Goal: Task Accomplishment & Management: Manage account settings

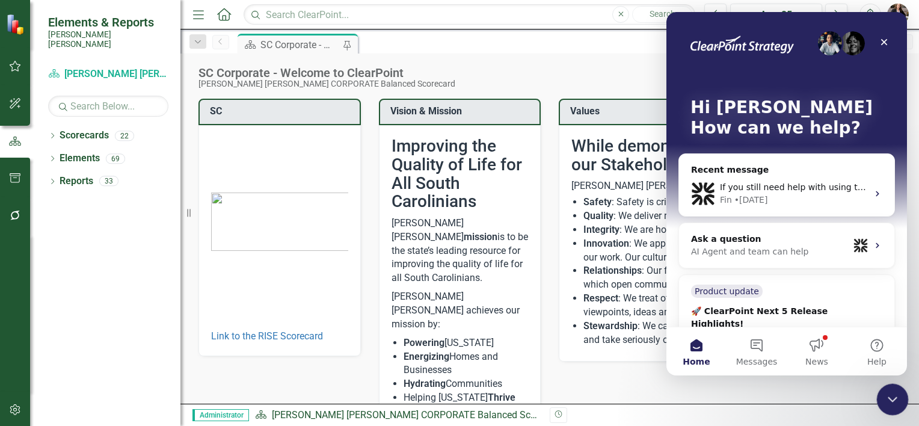
click at [880, 394] on div "Close Intercom Messenger" at bounding box center [891, 397] width 29 height 29
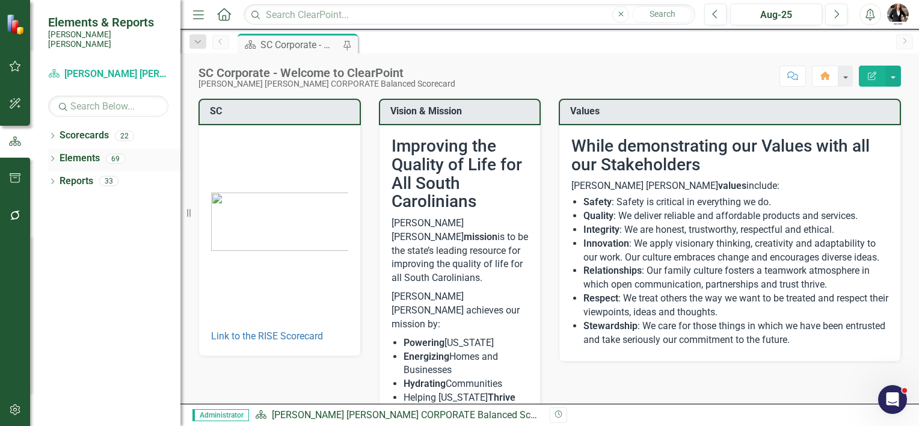
click at [82, 152] on link "Elements" at bounding box center [80, 159] width 40 height 14
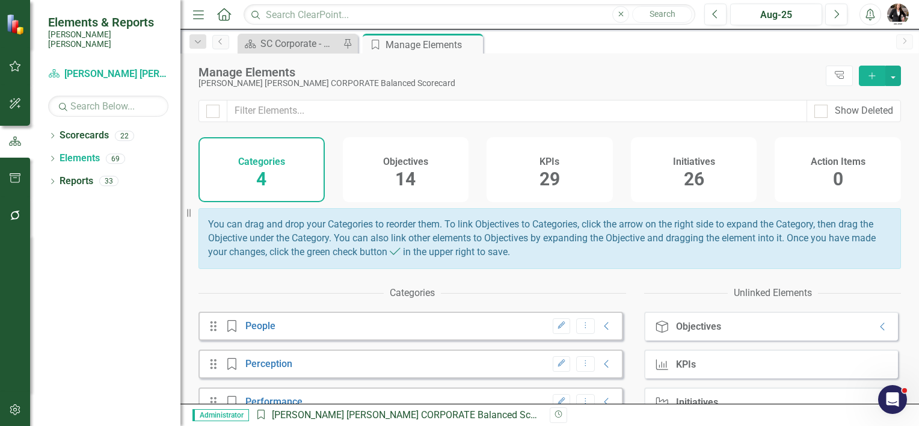
click at [413, 164] on h4 "Objectives" at bounding box center [405, 161] width 45 height 11
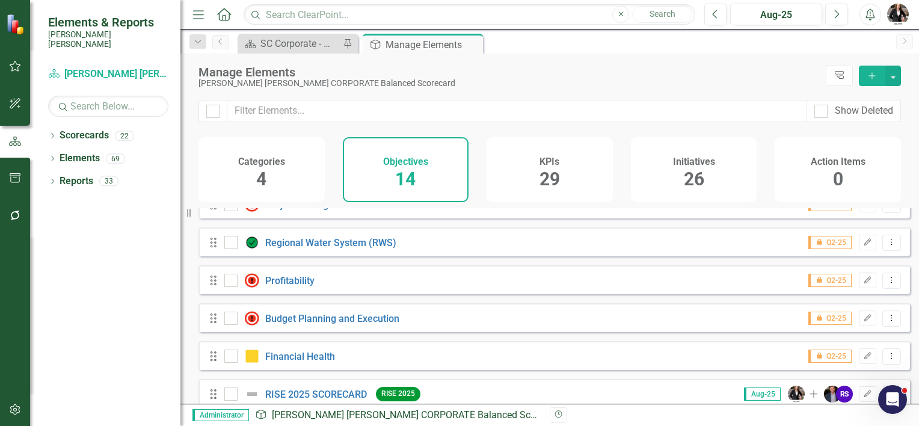
scroll to position [344, 0]
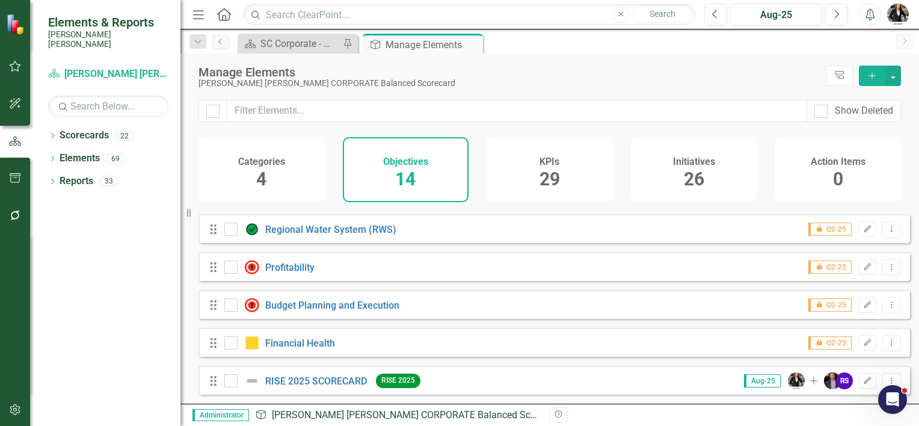
click at [281, 183] on div "Categories 4" at bounding box center [262, 169] width 126 height 65
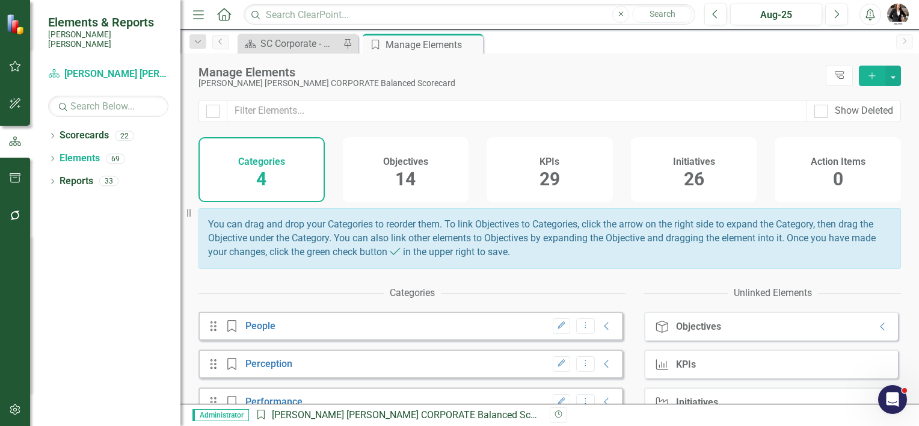
click at [395, 178] on span "14" at bounding box center [405, 178] width 20 height 21
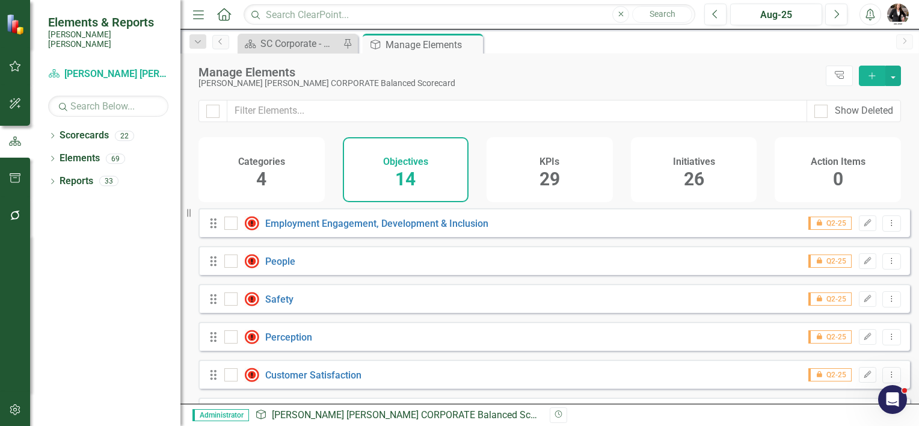
click at [242, 171] on div "Categories 4" at bounding box center [262, 169] width 126 height 65
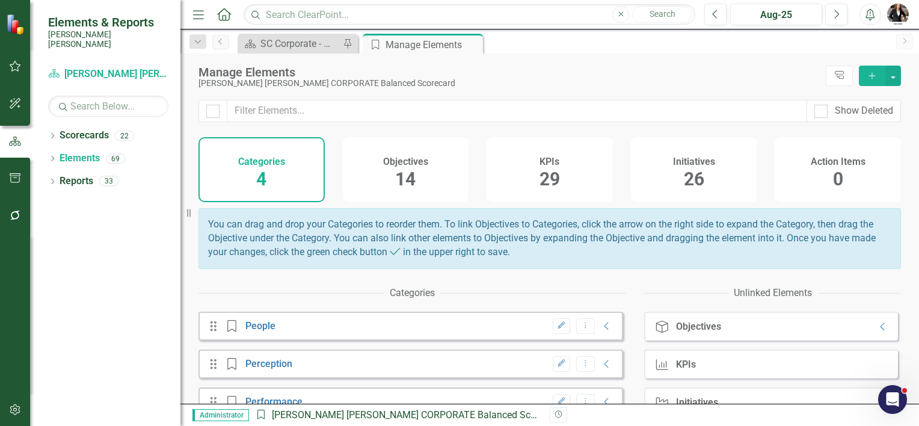
click at [552, 161] on h4 "KPIs" at bounding box center [550, 161] width 20 height 11
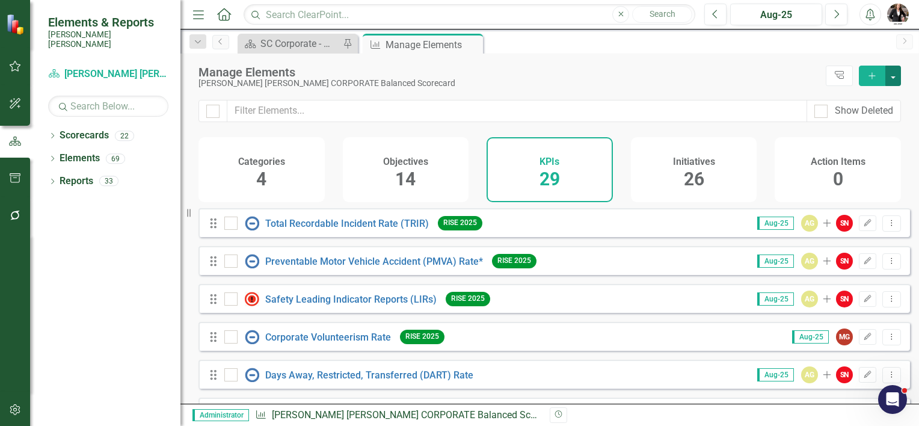
click at [893, 68] on button "button" at bounding box center [894, 76] width 16 height 20
click at [712, 166] on h4 "Initiatives" at bounding box center [694, 161] width 42 height 11
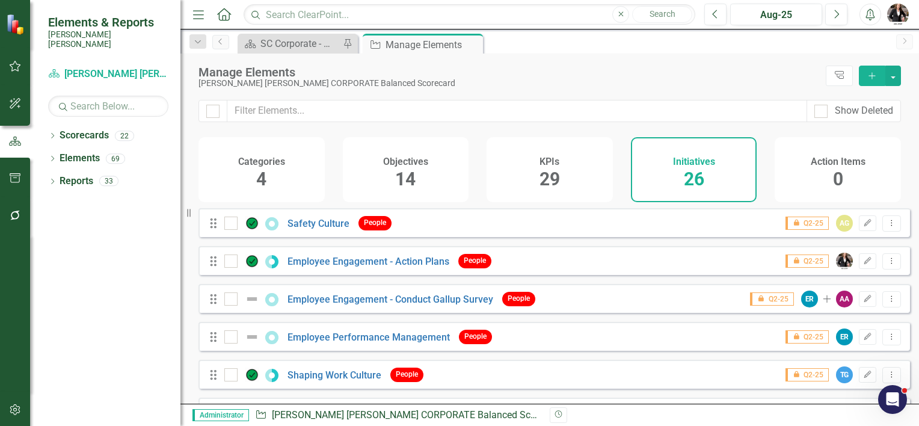
click at [825, 165] on h4 "Action Items" at bounding box center [838, 161] width 55 height 11
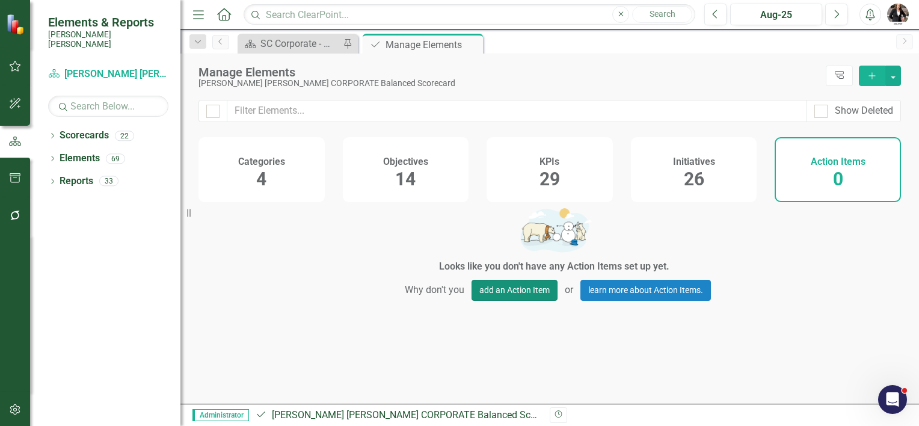
click at [488, 292] on button "add an Action Item" at bounding box center [515, 290] width 86 height 21
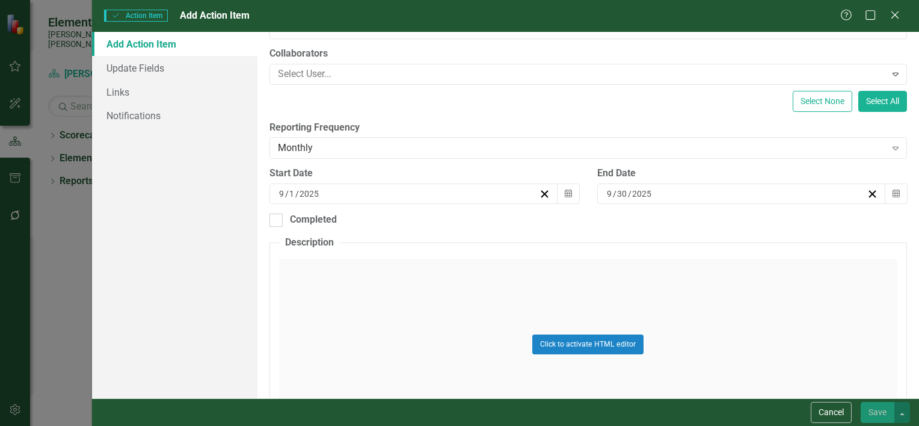
scroll to position [283, 0]
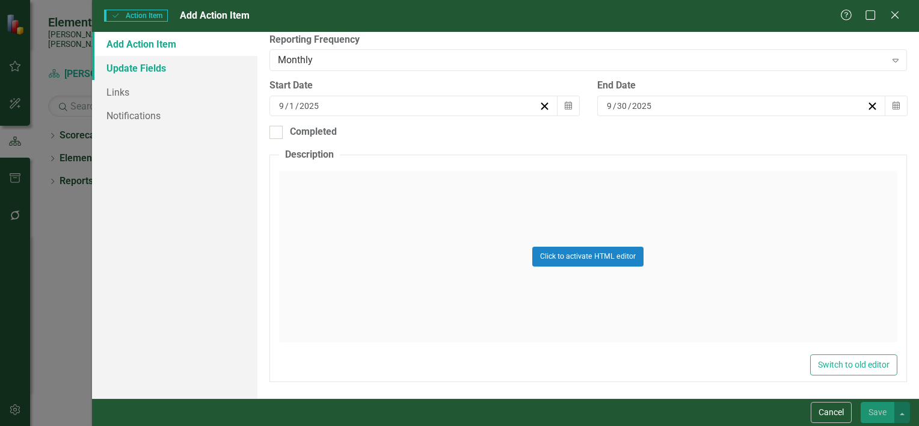
click at [141, 69] on link "Update Fields" at bounding box center [174, 68] width 165 height 24
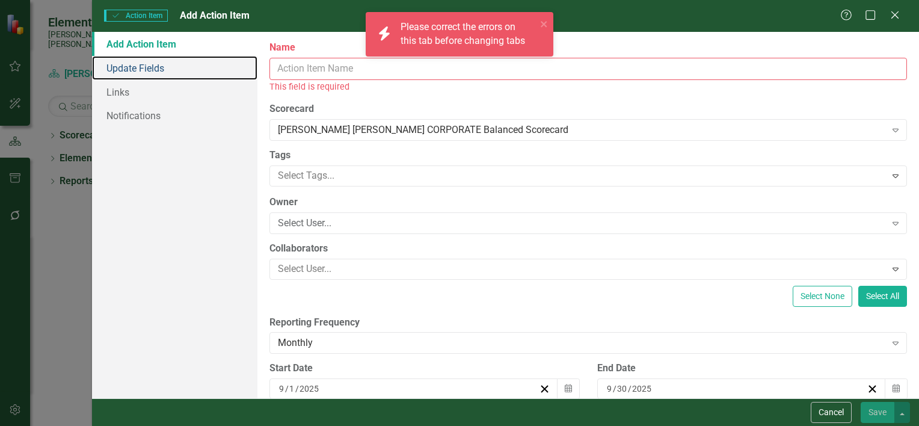
scroll to position [0, 0]
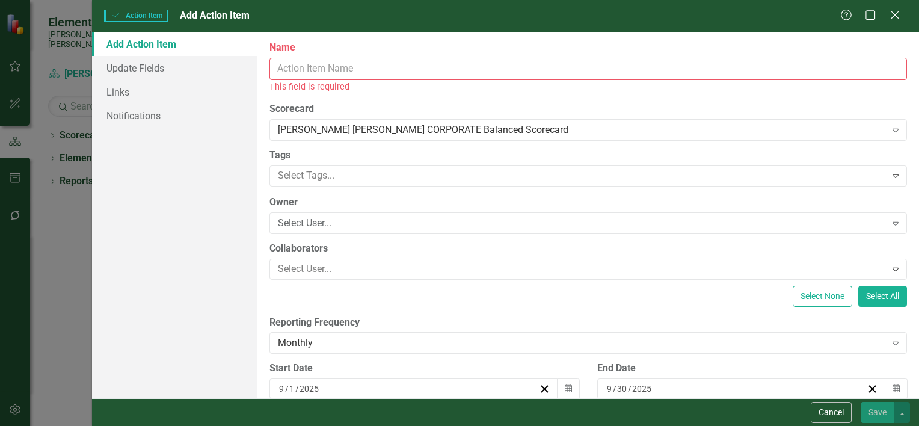
click at [318, 70] on input "Name" at bounding box center [589, 69] width 638 height 22
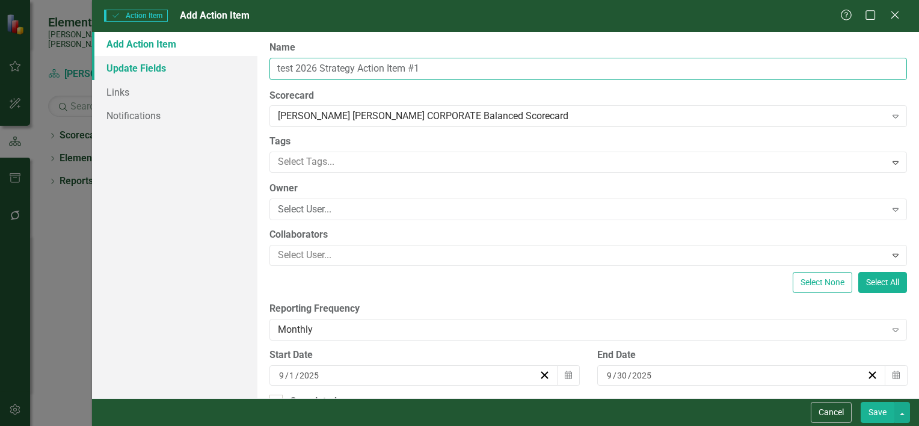
type input "test 2026 Strategy Action Item #1"
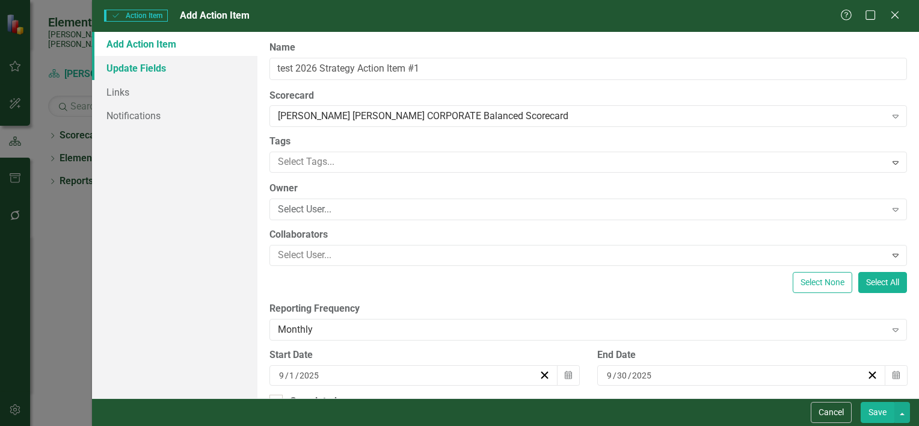
click at [132, 65] on link "Update Fields" at bounding box center [174, 68] width 165 height 24
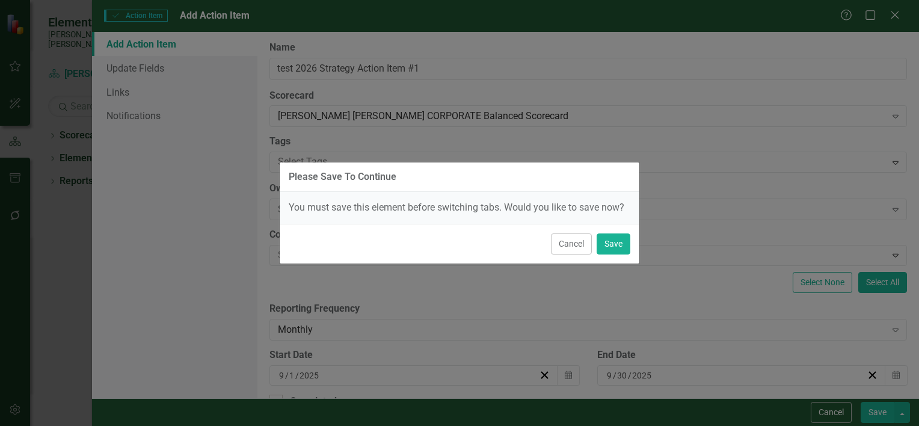
click at [559, 118] on div "Please Save To Continue You must save this element before switching tabs. Would…" at bounding box center [459, 213] width 361 height 426
click at [566, 246] on button "Cancel" at bounding box center [571, 243] width 41 height 21
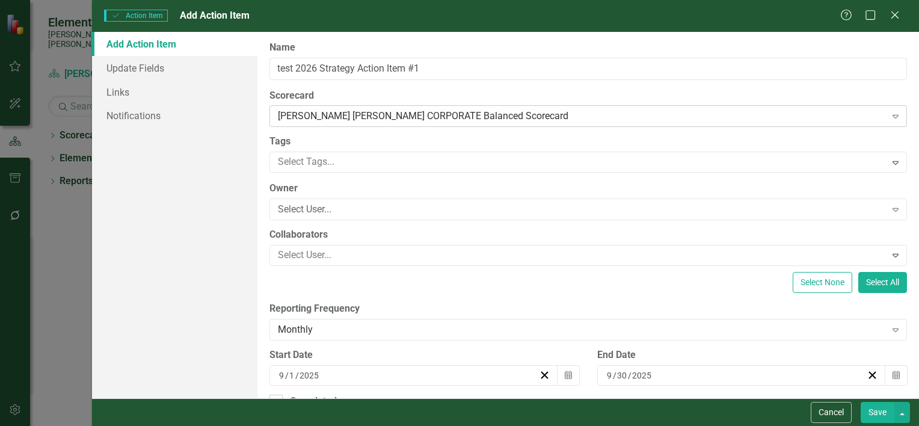
click at [551, 119] on div "[PERSON_NAME] [PERSON_NAME] CORPORATE Balanced Scorecard" at bounding box center [582, 116] width 608 height 14
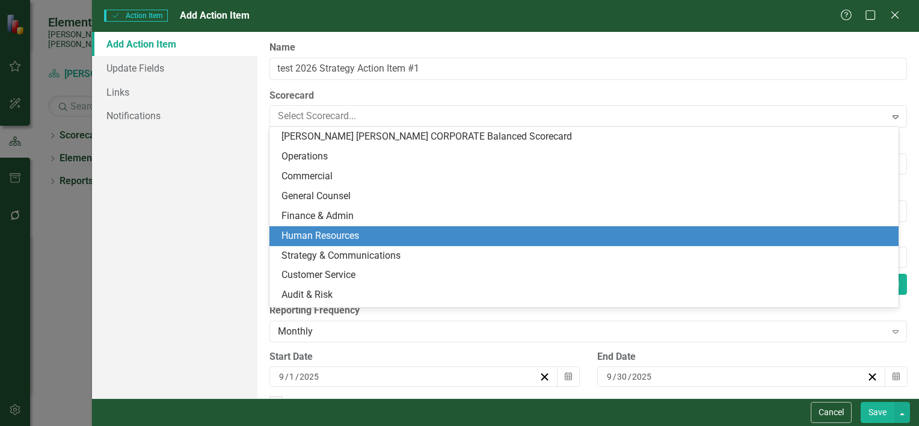
scroll to position [254, 0]
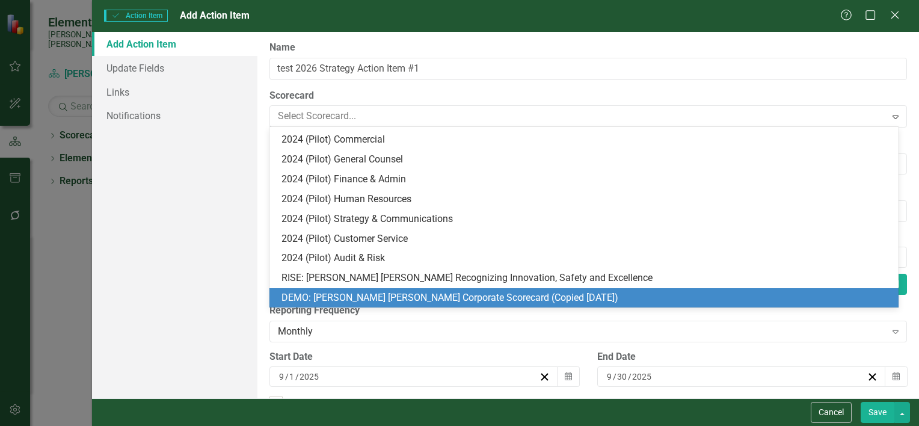
click at [408, 301] on div "DEMO: [PERSON_NAME] [PERSON_NAME] Corporate Scorecard (Copied [DATE])" at bounding box center [587, 298] width 610 height 14
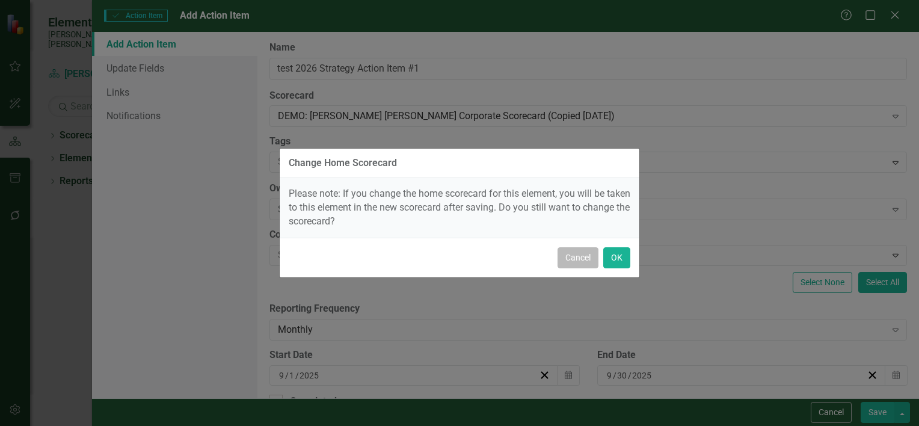
click at [567, 251] on button "Cancel" at bounding box center [578, 257] width 41 height 21
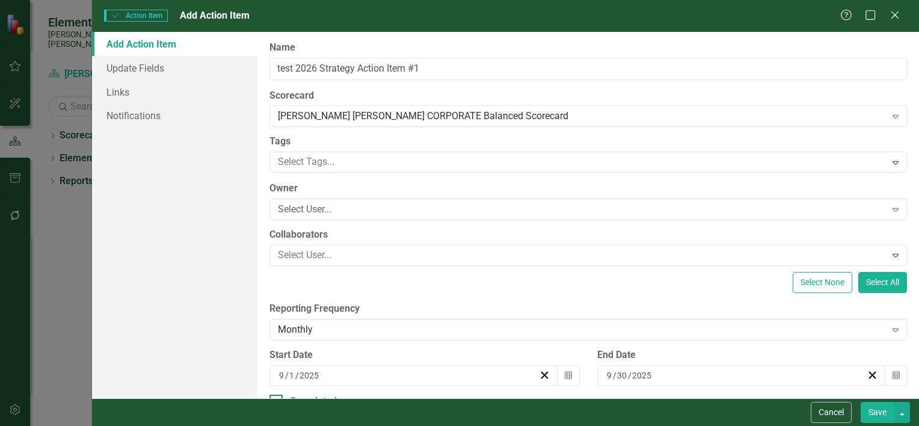
drag, startPoint x: 875, startPoint y: 406, endPoint x: 864, endPoint y: 395, distance: 15.3
click at [875, 406] on button "Save" at bounding box center [878, 412] width 34 height 21
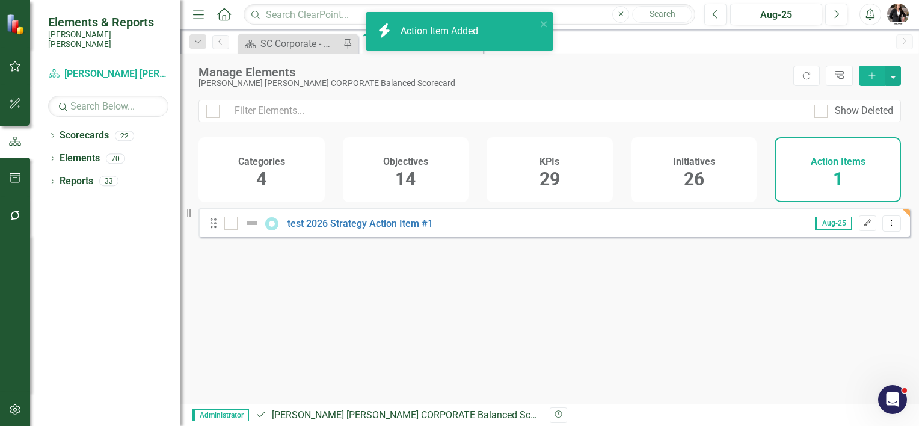
click at [863, 227] on icon "Edit" at bounding box center [867, 223] width 9 height 7
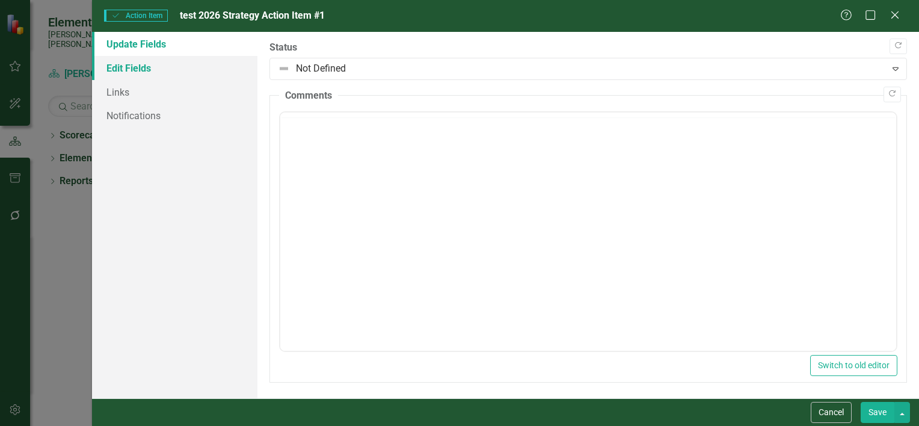
scroll to position [0, 0]
click at [135, 70] on link "Edit Fields" at bounding box center [174, 68] width 165 height 24
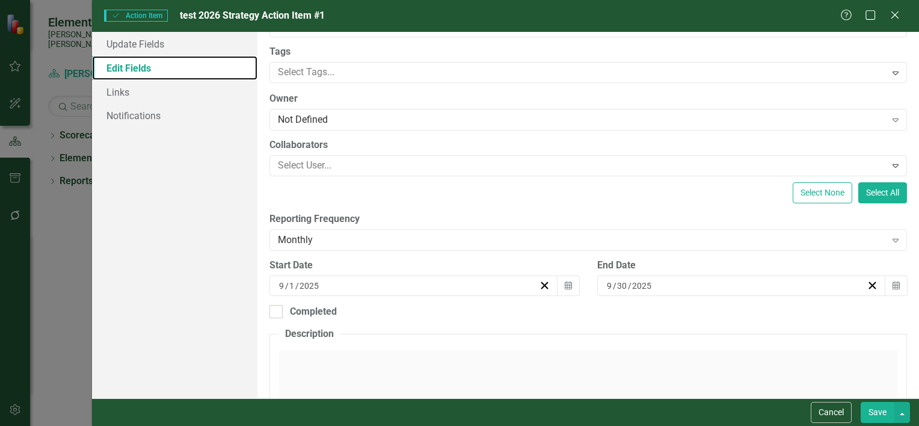
scroll to position [120, 0]
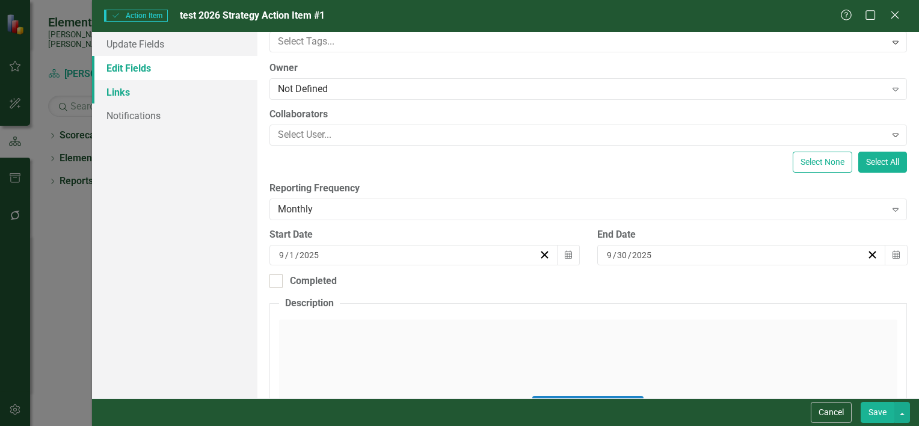
click at [100, 91] on link "Links" at bounding box center [174, 92] width 165 height 24
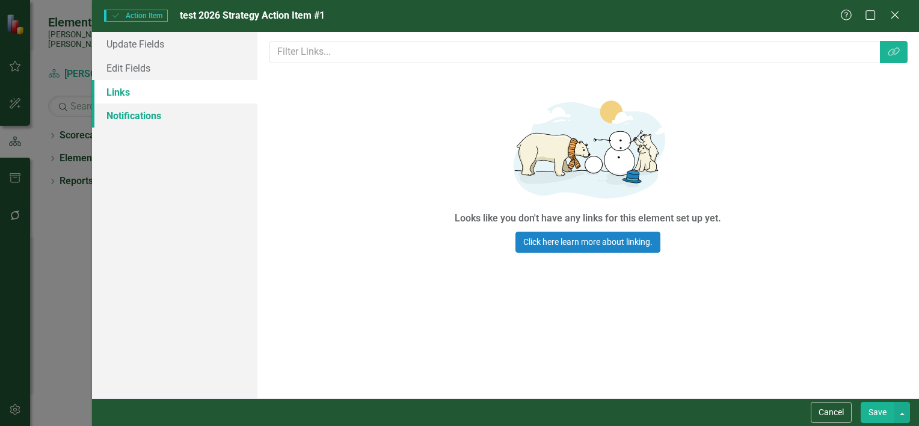
click at [118, 117] on link "Notifications" at bounding box center [174, 115] width 165 height 24
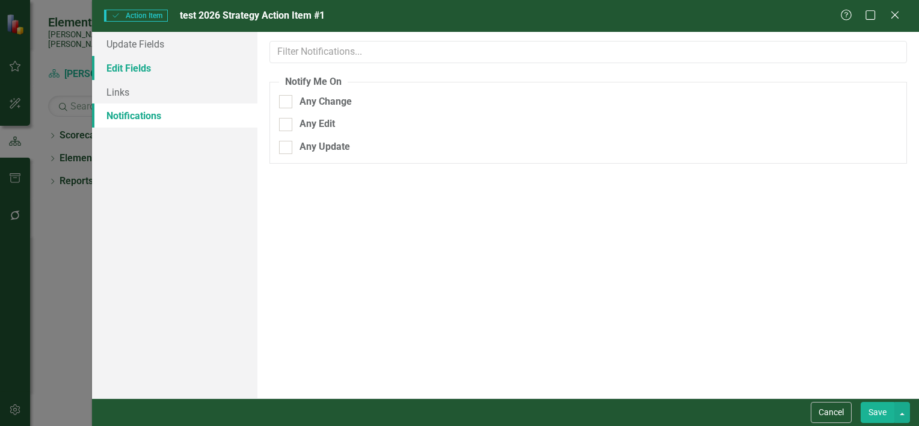
click at [135, 65] on link "Edit Fields" at bounding box center [174, 68] width 165 height 24
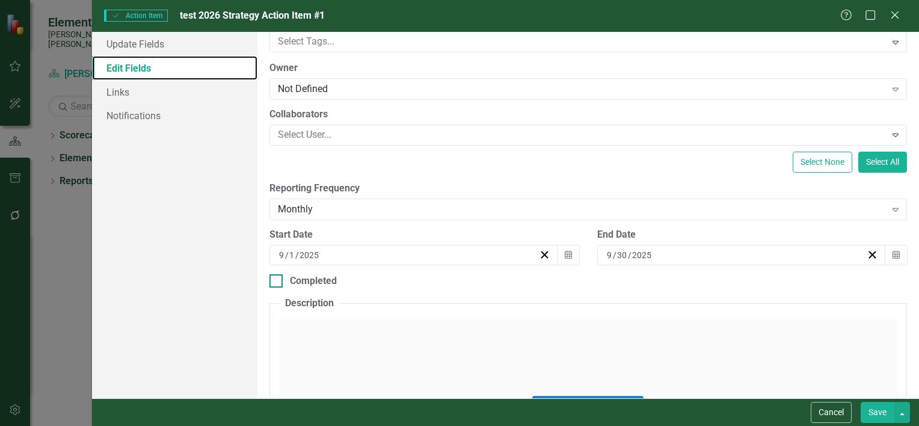
scroll to position [0, 0]
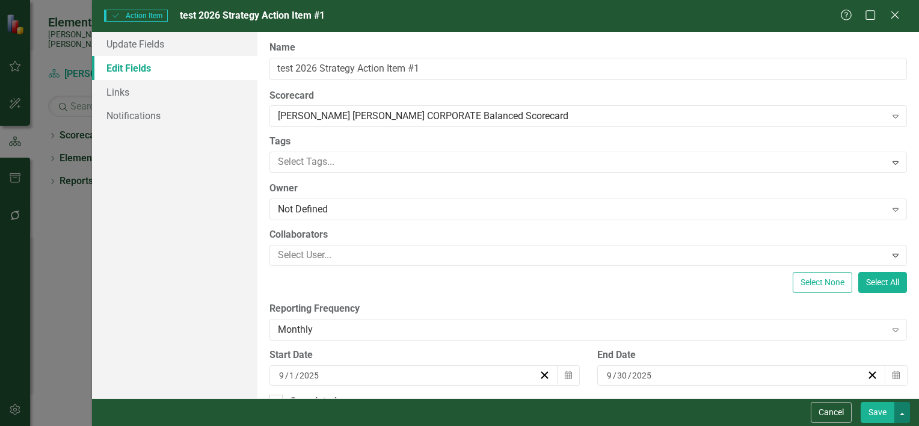
click at [902, 414] on button "button" at bounding box center [903, 412] width 16 height 21
click at [147, 46] on link "Update Fields" at bounding box center [174, 44] width 165 height 24
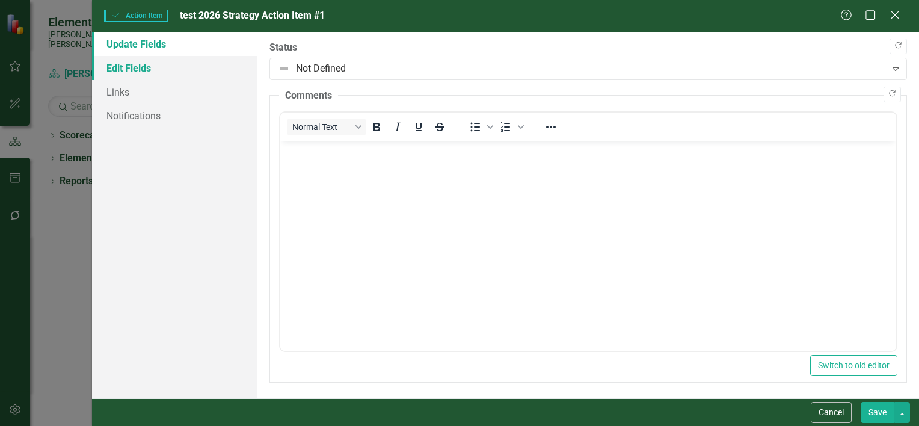
click at [133, 64] on link "Edit Fields" at bounding box center [174, 68] width 165 height 24
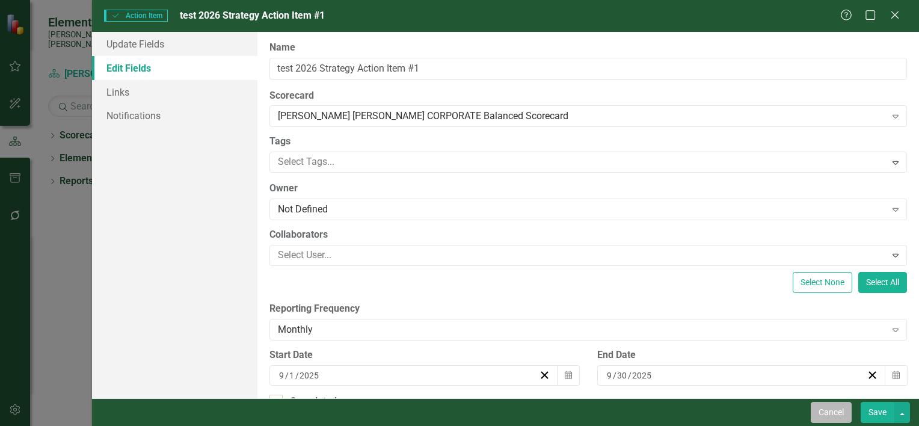
click at [839, 411] on button "Cancel" at bounding box center [831, 412] width 41 height 21
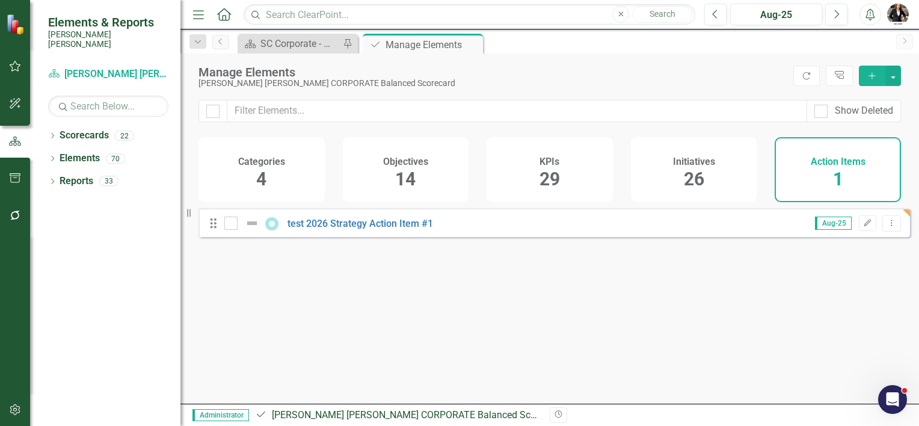
click at [676, 166] on h4 "Initiatives" at bounding box center [694, 161] width 42 height 11
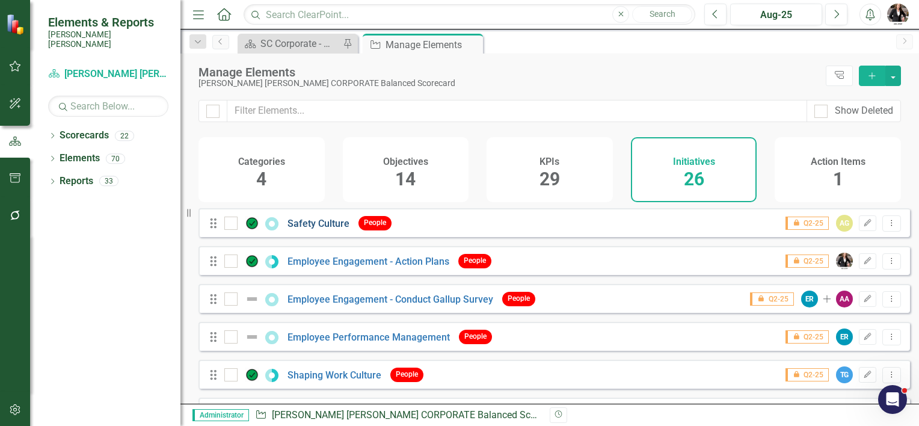
click at [301, 229] on link "Safety Culture" at bounding box center [319, 223] width 62 height 11
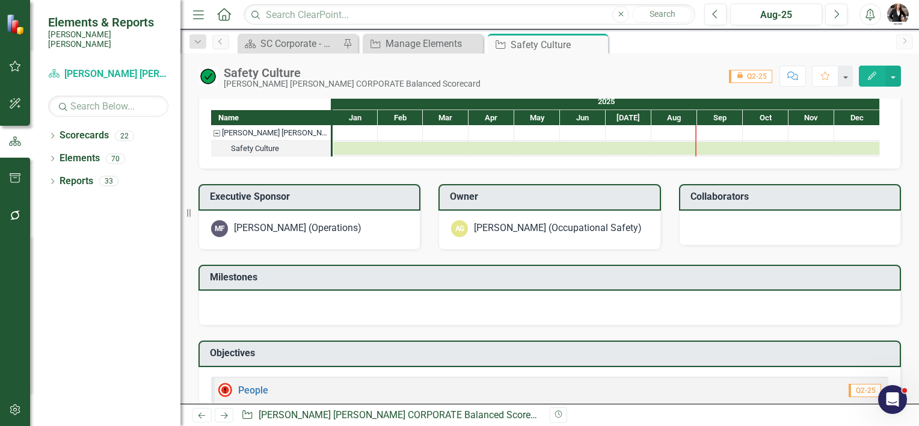
scroll to position [431, 0]
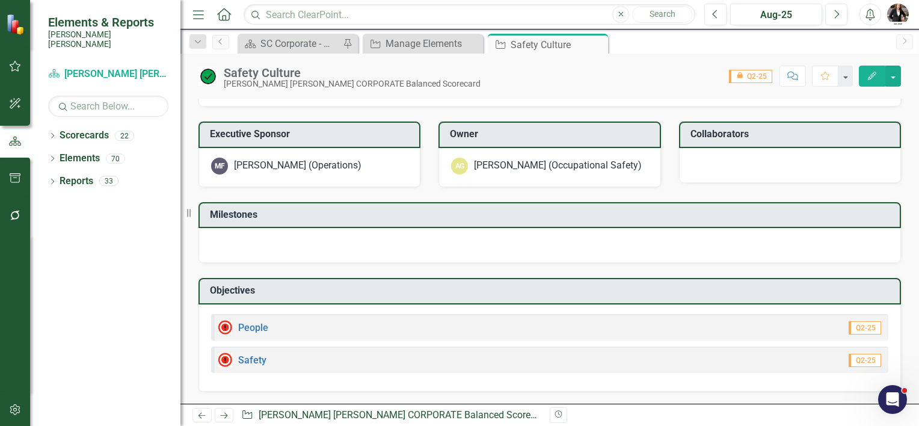
click at [357, 243] on div at bounding box center [550, 245] width 703 height 35
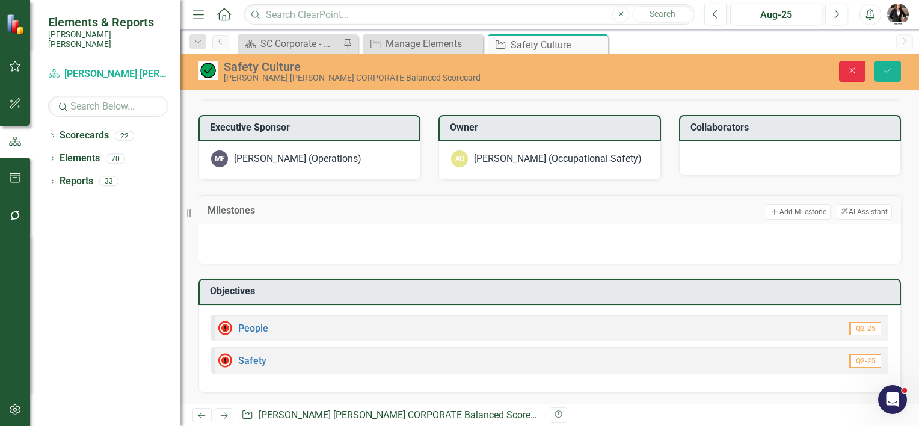
click at [845, 70] on button "Close" at bounding box center [852, 71] width 26 height 21
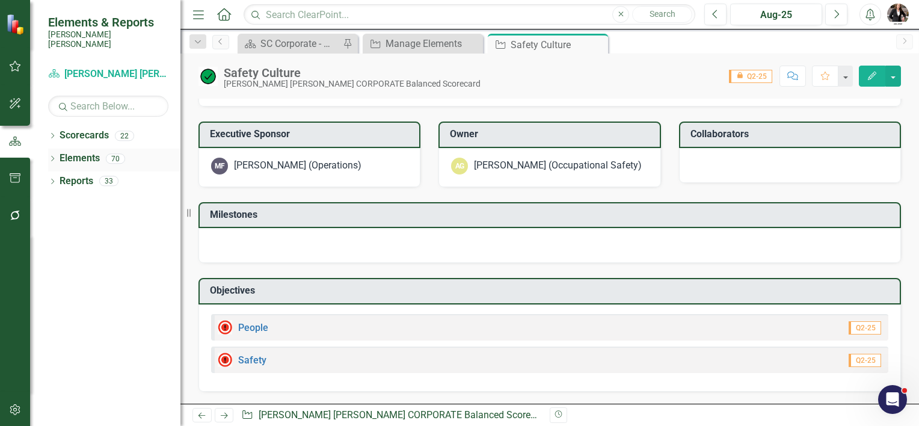
click at [79, 152] on link "Elements" at bounding box center [80, 159] width 40 height 14
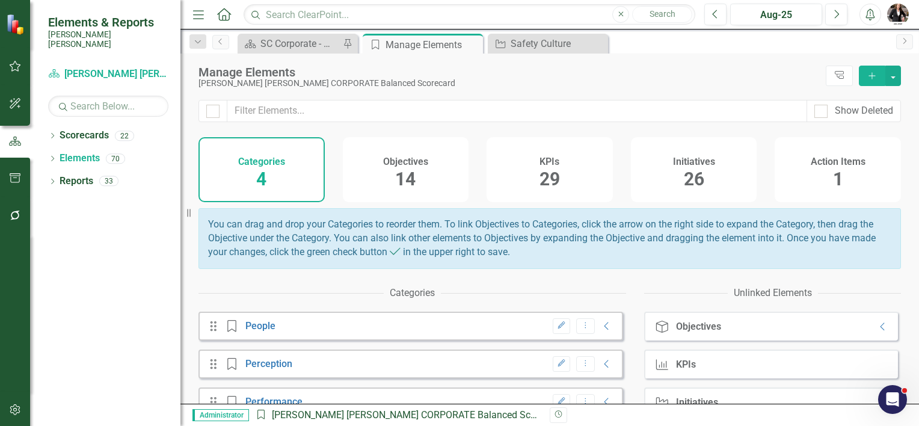
click at [791, 172] on div "Action Items 1" at bounding box center [838, 169] width 126 height 65
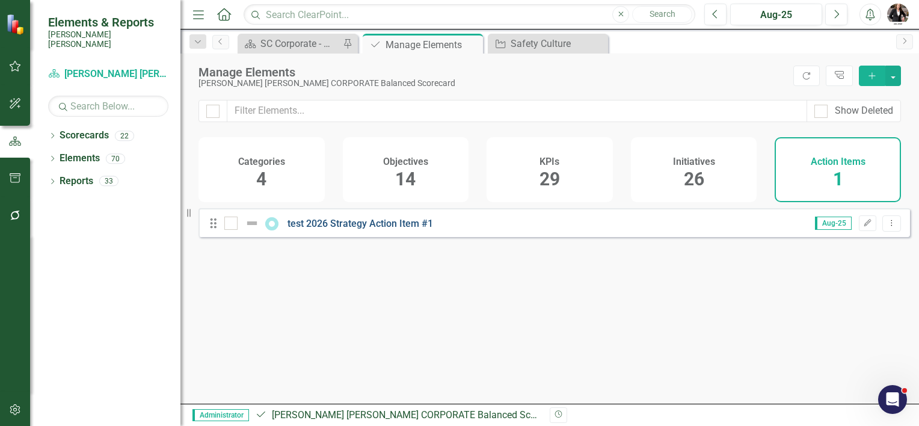
click at [368, 227] on link "test 2026 Strategy Action Item #1" at bounding box center [361, 223] width 146 height 11
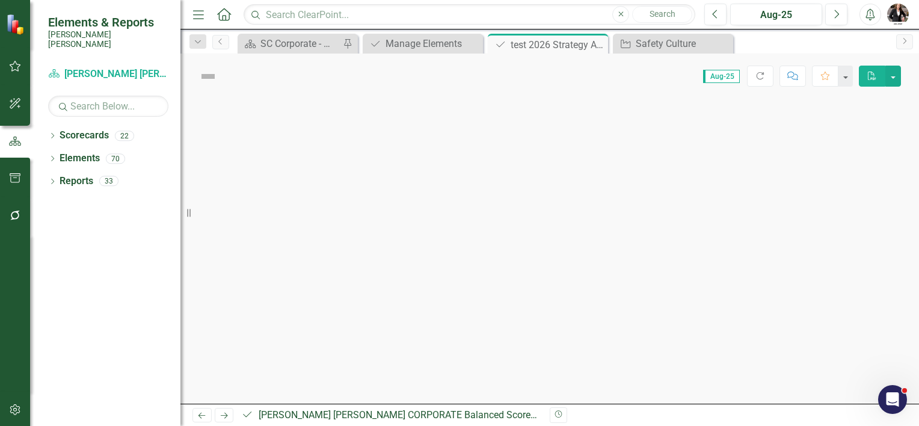
click at [368, 227] on div at bounding box center [549, 251] width 739 height 305
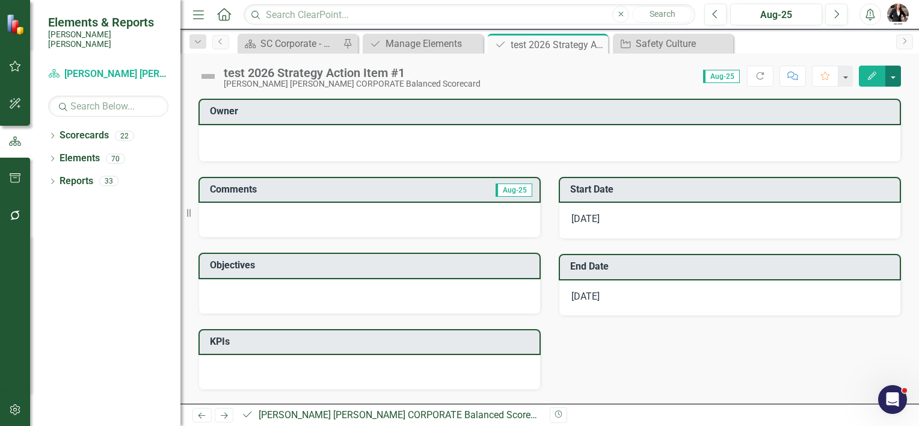
click at [895, 75] on button "button" at bounding box center [894, 76] width 16 height 21
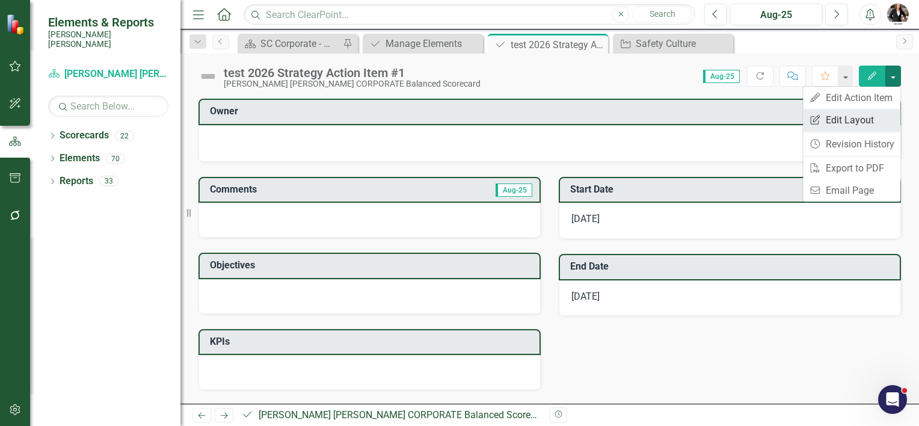
click at [864, 121] on link "Edit Report Edit Layout" at bounding box center [851, 120] width 97 height 22
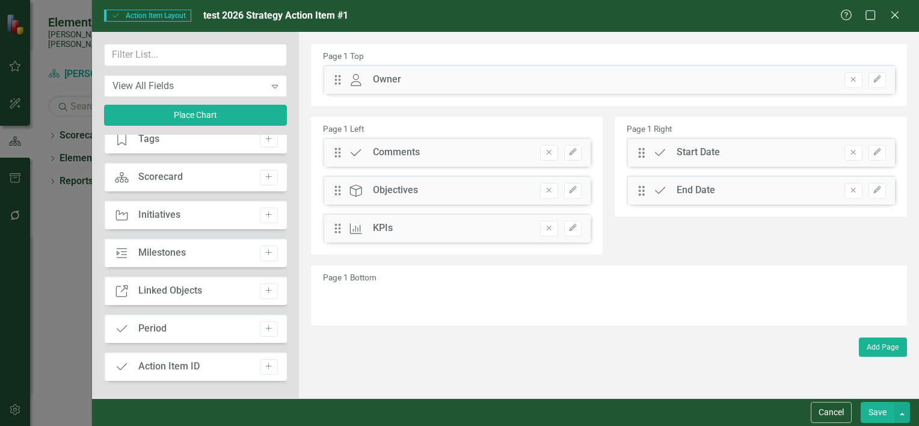
scroll to position [241, 0]
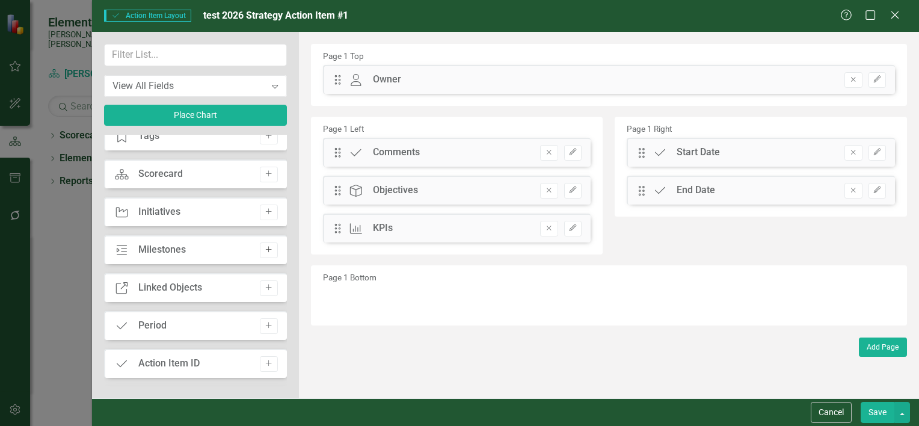
click at [263, 244] on button "Add" at bounding box center [268, 250] width 17 height 16
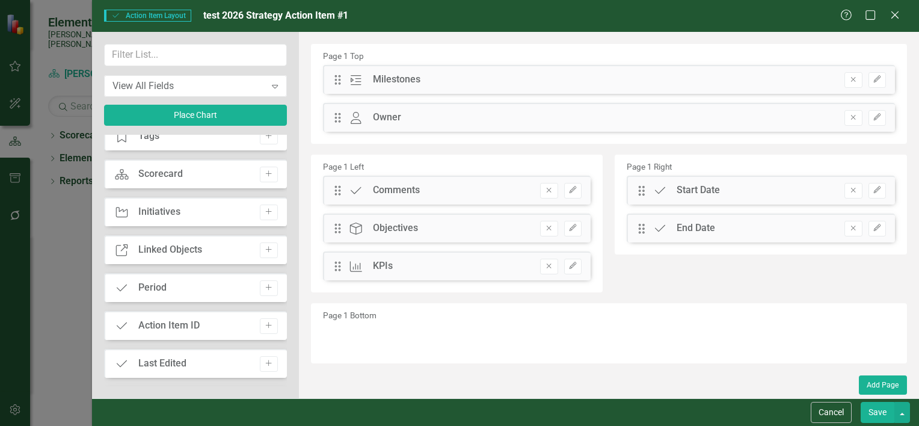
drag, startPoint x: 531, startPoint y: 78, endPoint x: 540, endPoint y: 153, distance: 75.7
click at [540, 153] on div "Page 1 Top Drag Milestone Milestones Remove Edit Drag Owner Owner Remove Edit P…" at bounding box center [609, 203] width 596 height 319
drag, startPoint x: 337, startPoint y: 84, endPoint x: 337, endPoint y: 150, distance: 66.2
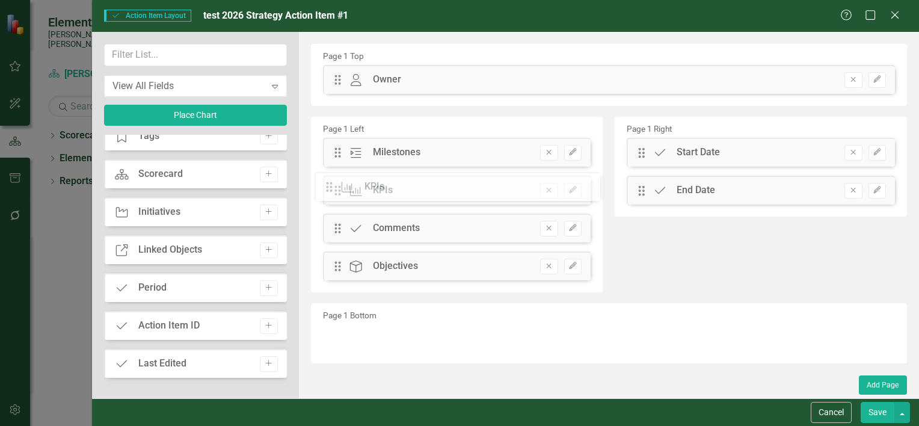
drag, startPoint x: 337, startPoint y: 265, endPoint x: 338, endPoint y: 185, distance: 79.4
click at [338, 185] on div "The fields (or pods) that are available for you to include on the detail page a…" at bounding box center [609, 215] width 620 height 366
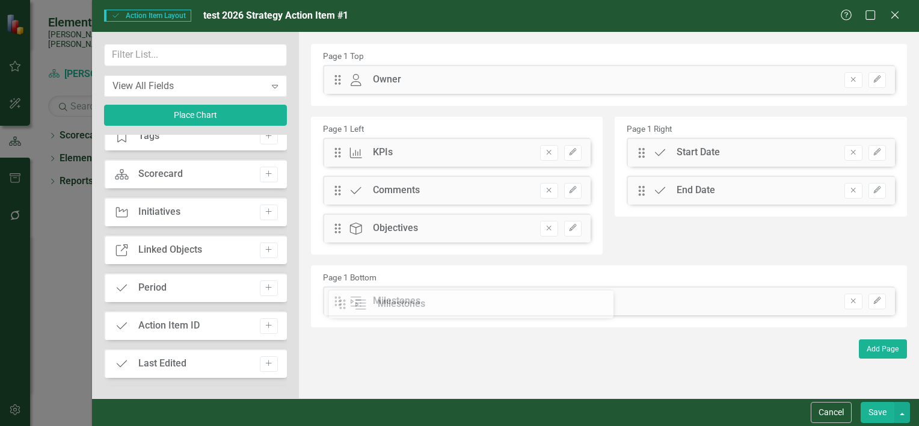
drag, startPoint x: 335, startPoint y: 154, endPoint x: 349, endPoint y: 306, distance: 152.2
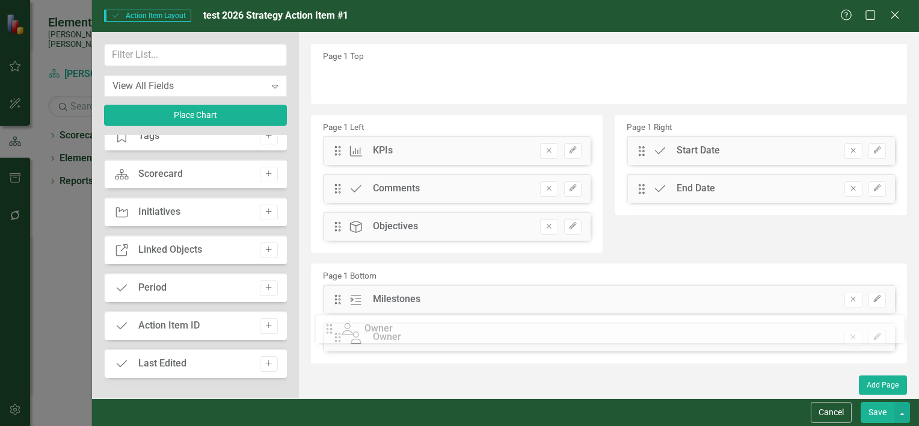
drag, startPoint x: 334, startPoint y: 84, endPoint x: 335, endPoint y: 333, distance: 249.1
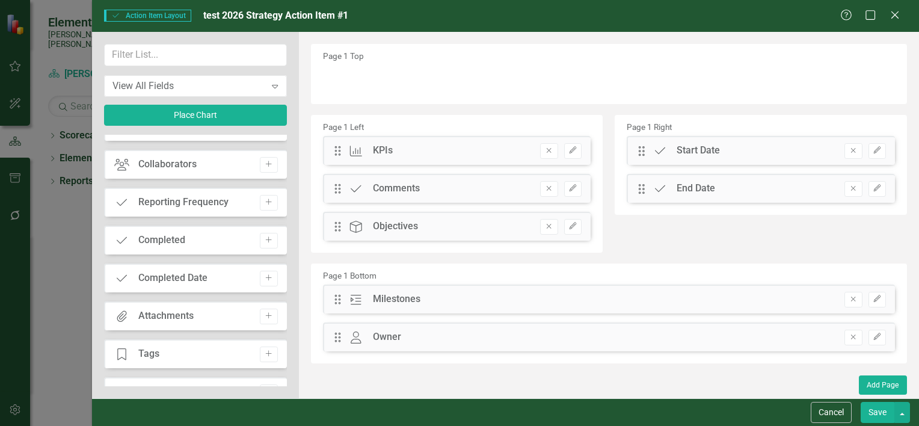
scroll to position [0, 0]
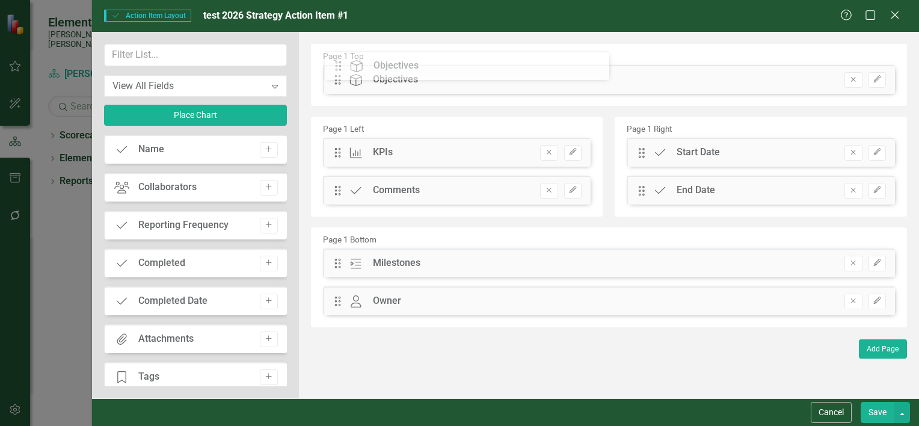
drag, startPoint x: 336, startPoint y: 227, endPoint x: 346, endPoint y: 66, distance: 160.9
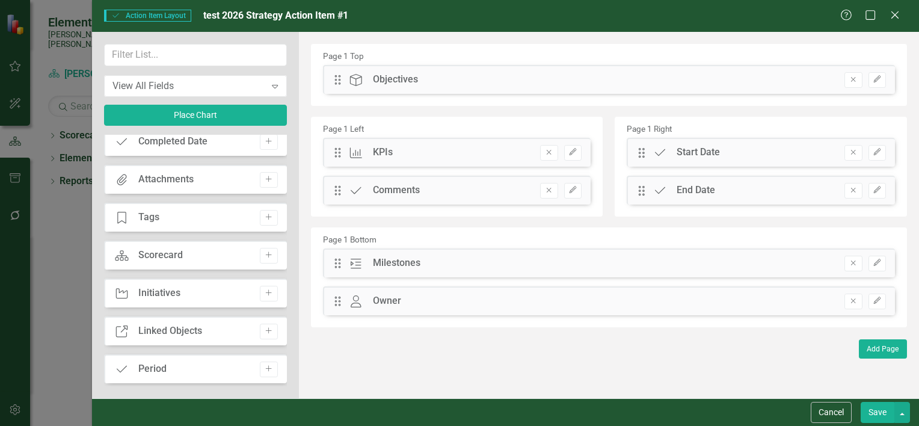
scroll to position [180, 0]
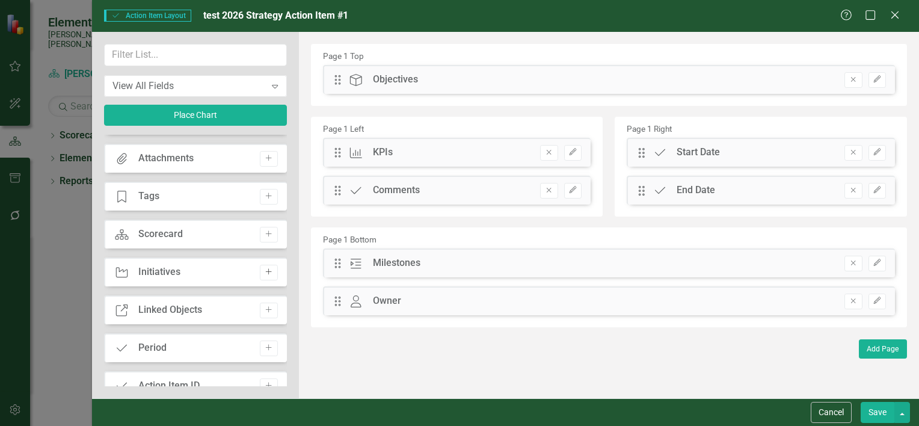
click at [264, 269] on icon "Add" at bounding box center [268, 271] width 9 height 7
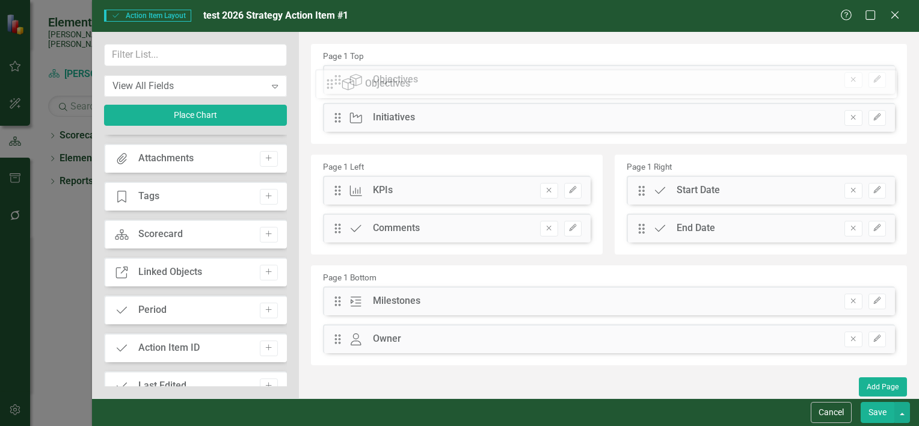
drag, startPoint x: 333, startPoint y: 115, endPoint x: 334, endPoint y: 81, distance: 33.7
click at [334, 81] on div "The fields (or pods) that are available for you to include on the detail page a…" at bounding box center [609, 216] width 620 height 368
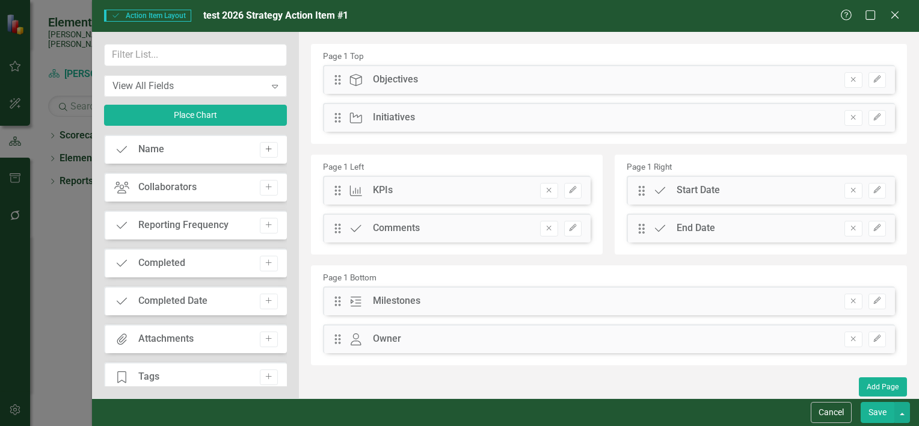
click at [264, 152] on icon "Add" at bounding box center [268, 149] width 9 height 7
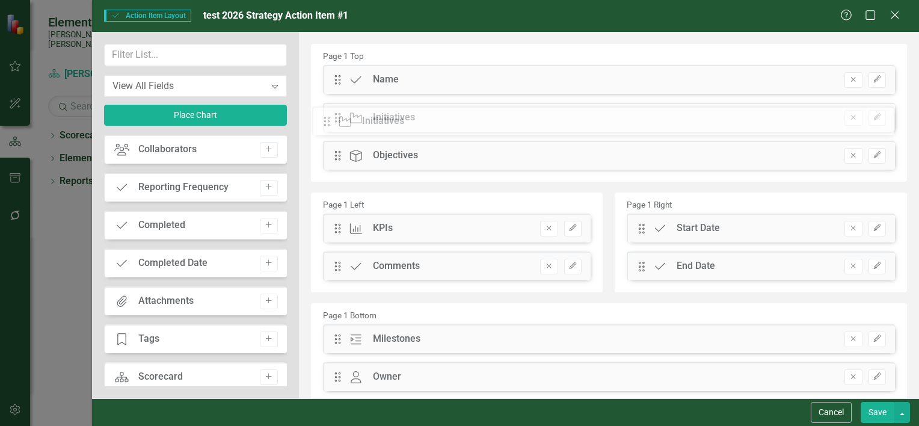
drag, startPoint x: 338, startPoint y: 157, endPoint x: 336, endPoint y: 123, distance: 34.3
click at [336, 123] on div "The fields (or pods) that are available for you to include on the detail page a…" at bounding box center [609, 234] width 620 height 405
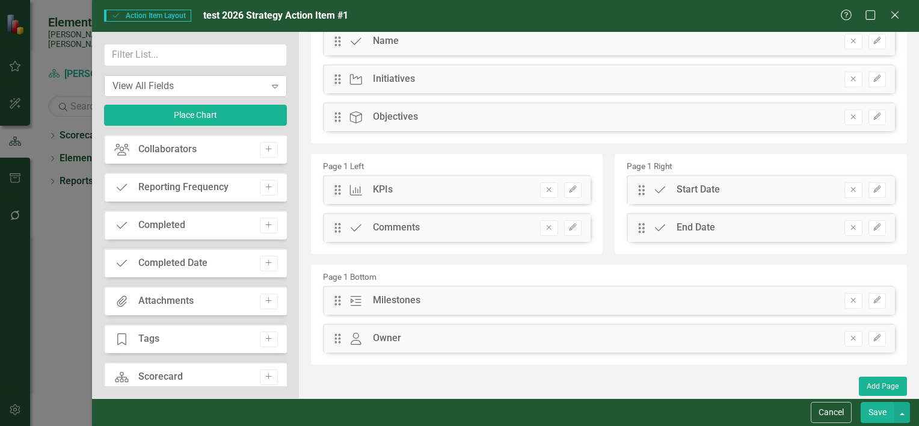
click at [271, 83] on icon "Expand" at bounding box center [275, 86] width 12 height 10
click at [872, 413] on button "Save" at bounding box center [878, 412] width 34 height 21
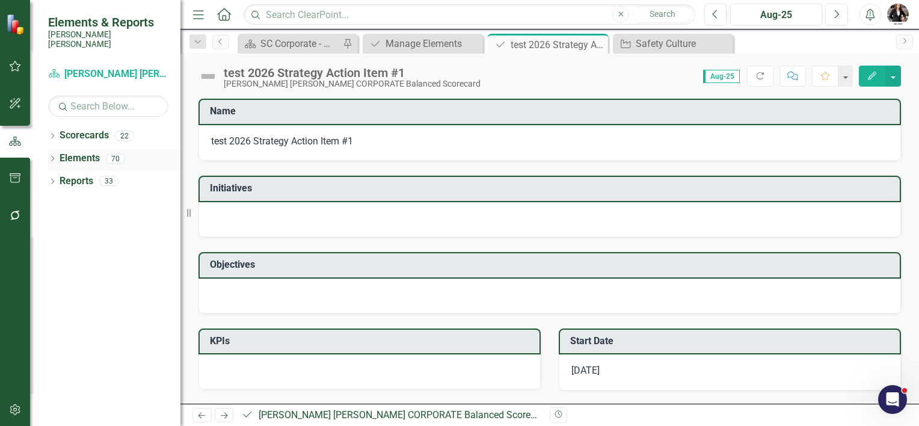
click at [67, 152] on link "Elements" at bounding box center [80, 159] width 40 height 14
